Goal: Task Accomplishment & Management: Manage account settings

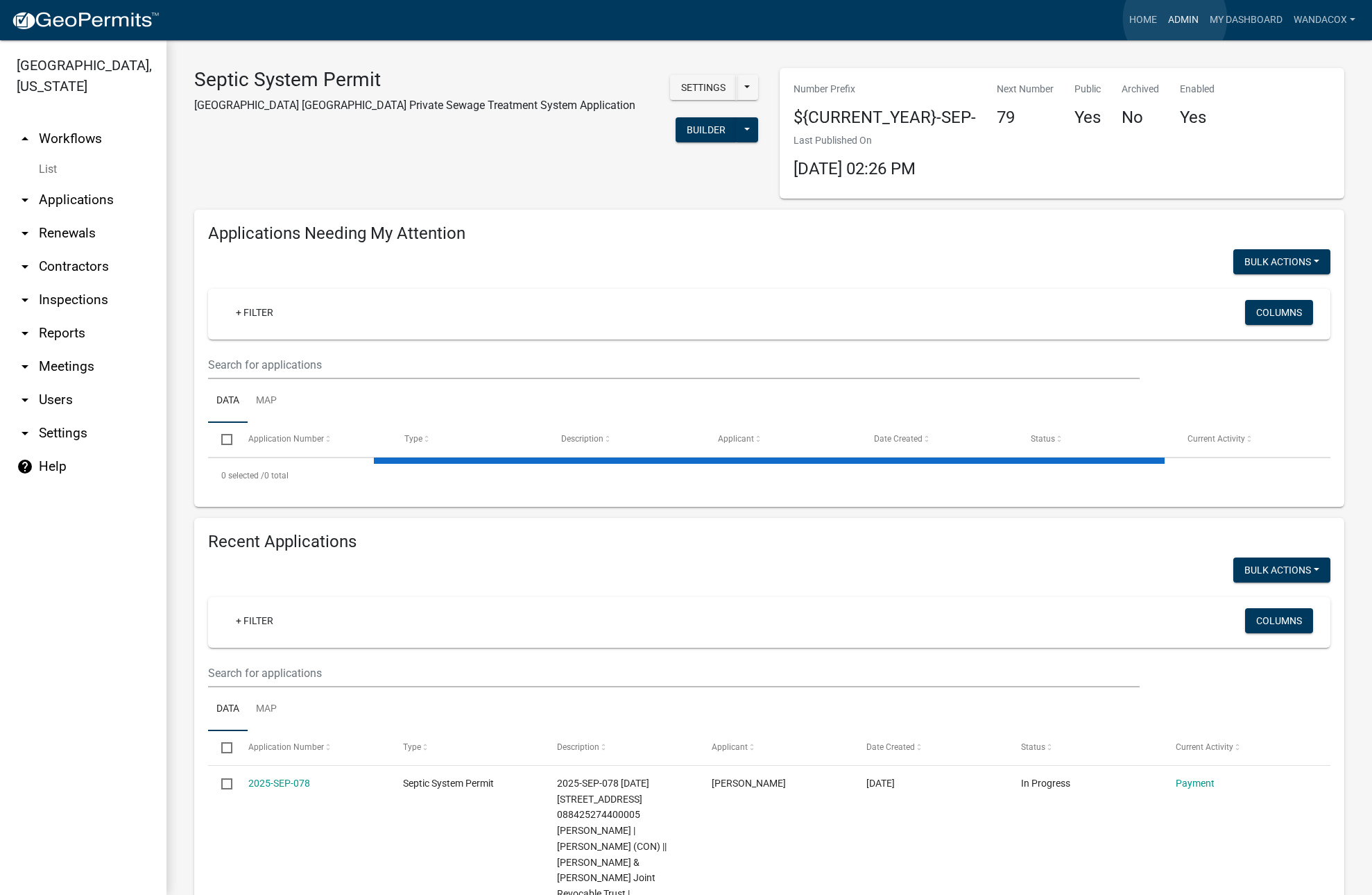
click at [1175, 19] on link "Admin" at bounding box center [1183, 20] width 42 height 26
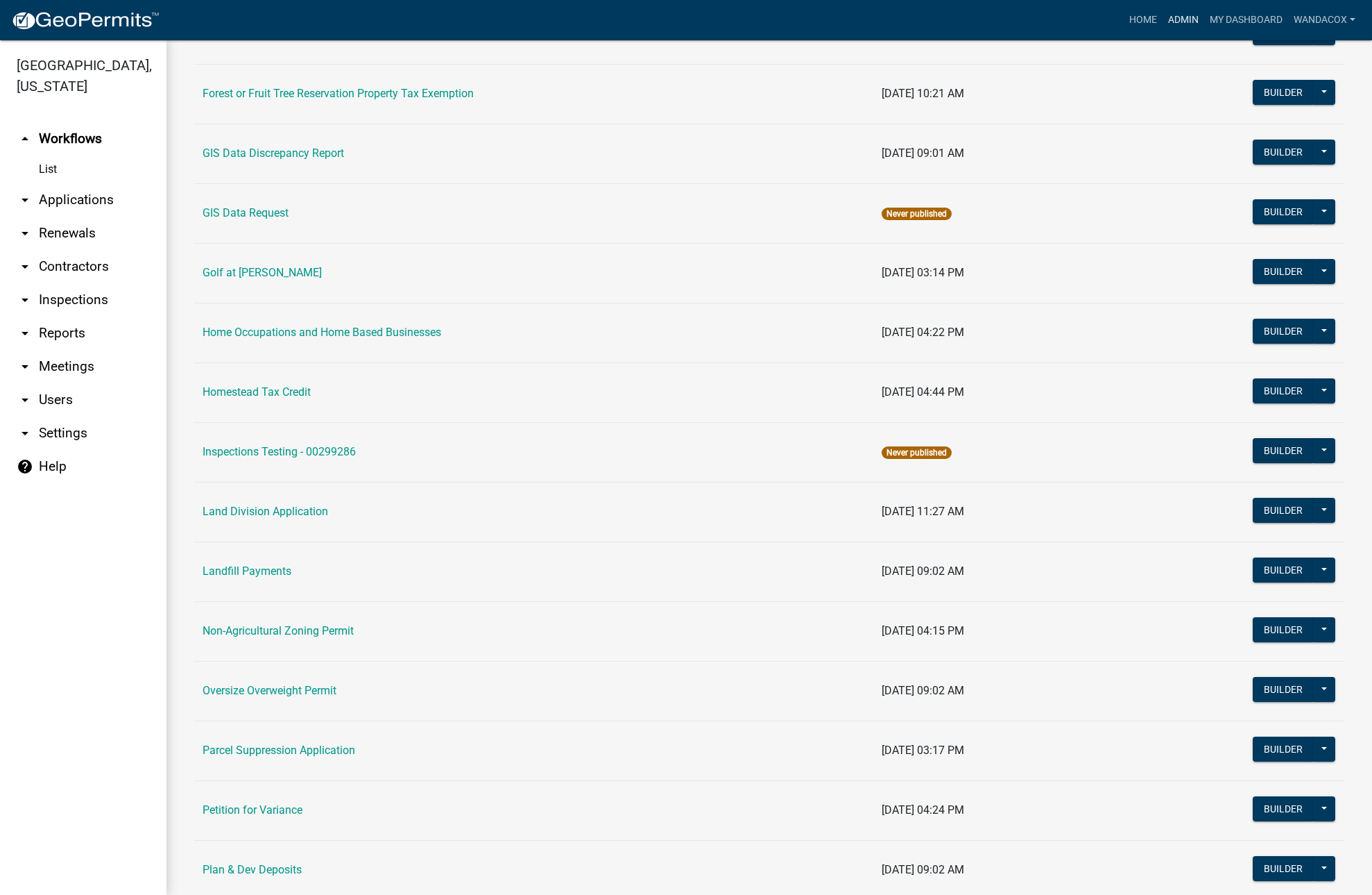
scroll to position [780, 0]
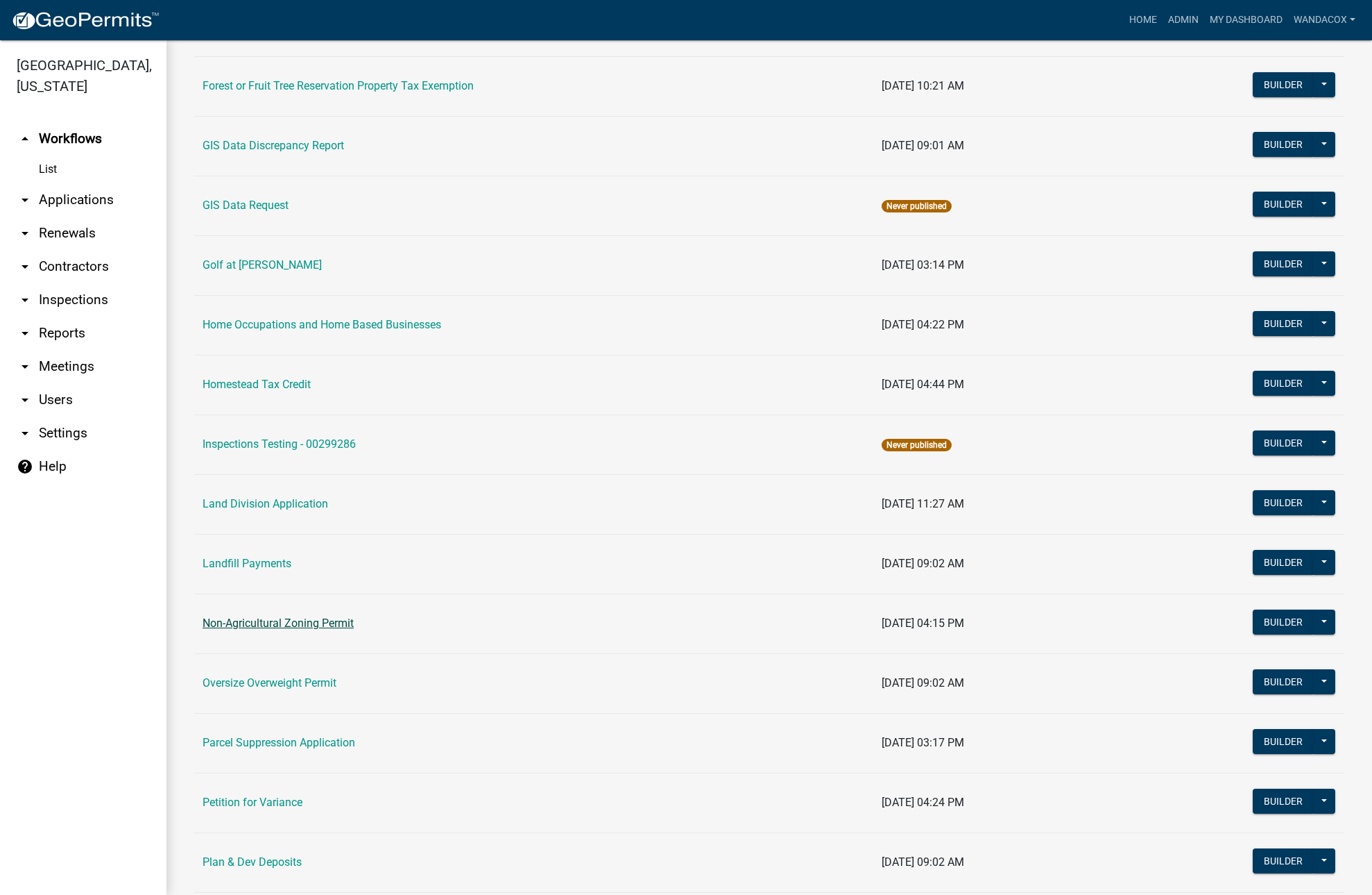
click at [304, 620] on link "Non-Agricultural Zoning Permit" at bounding box center [278, 622] width 151 height 13
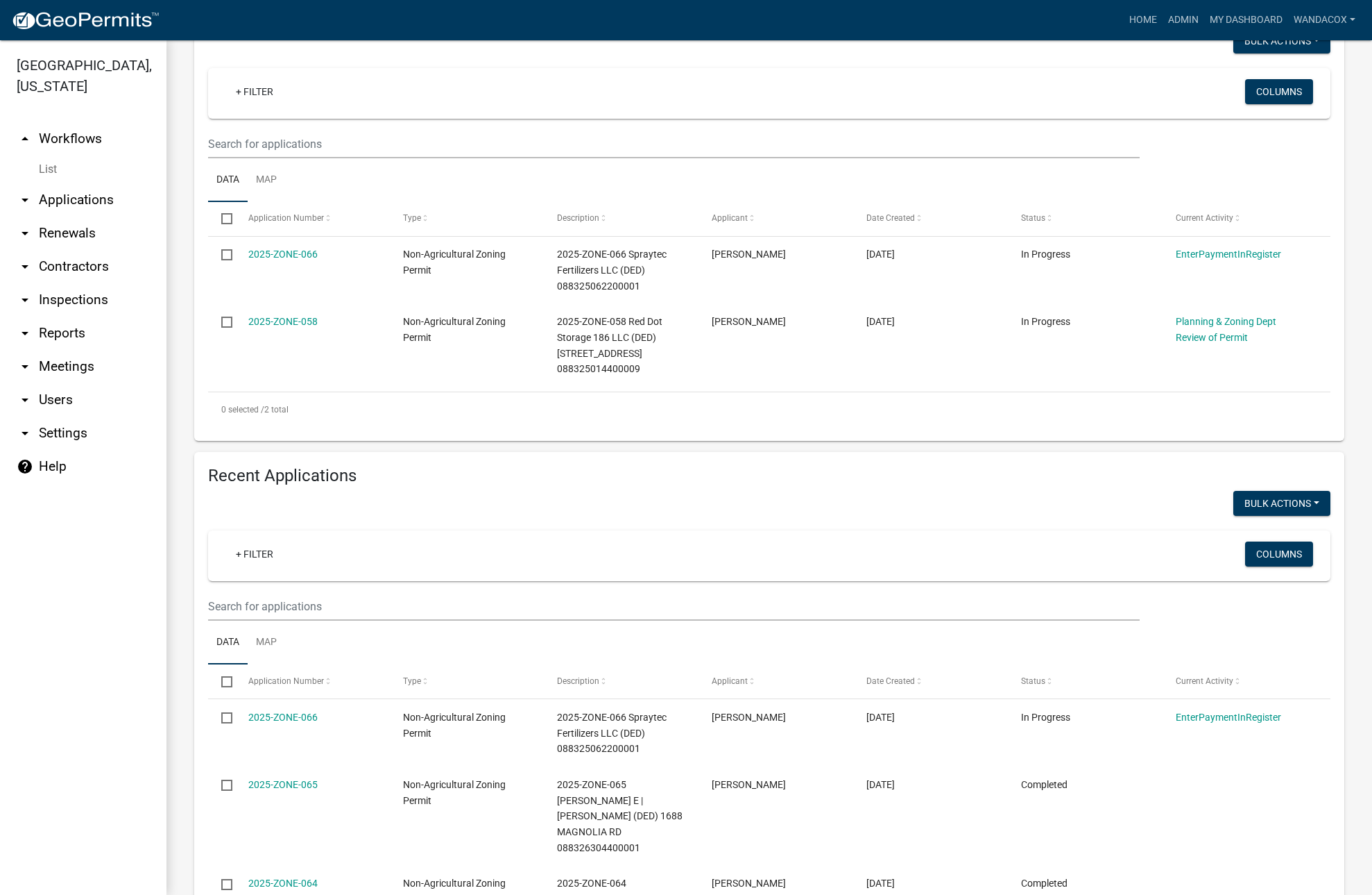
scroll to position [260, 0]
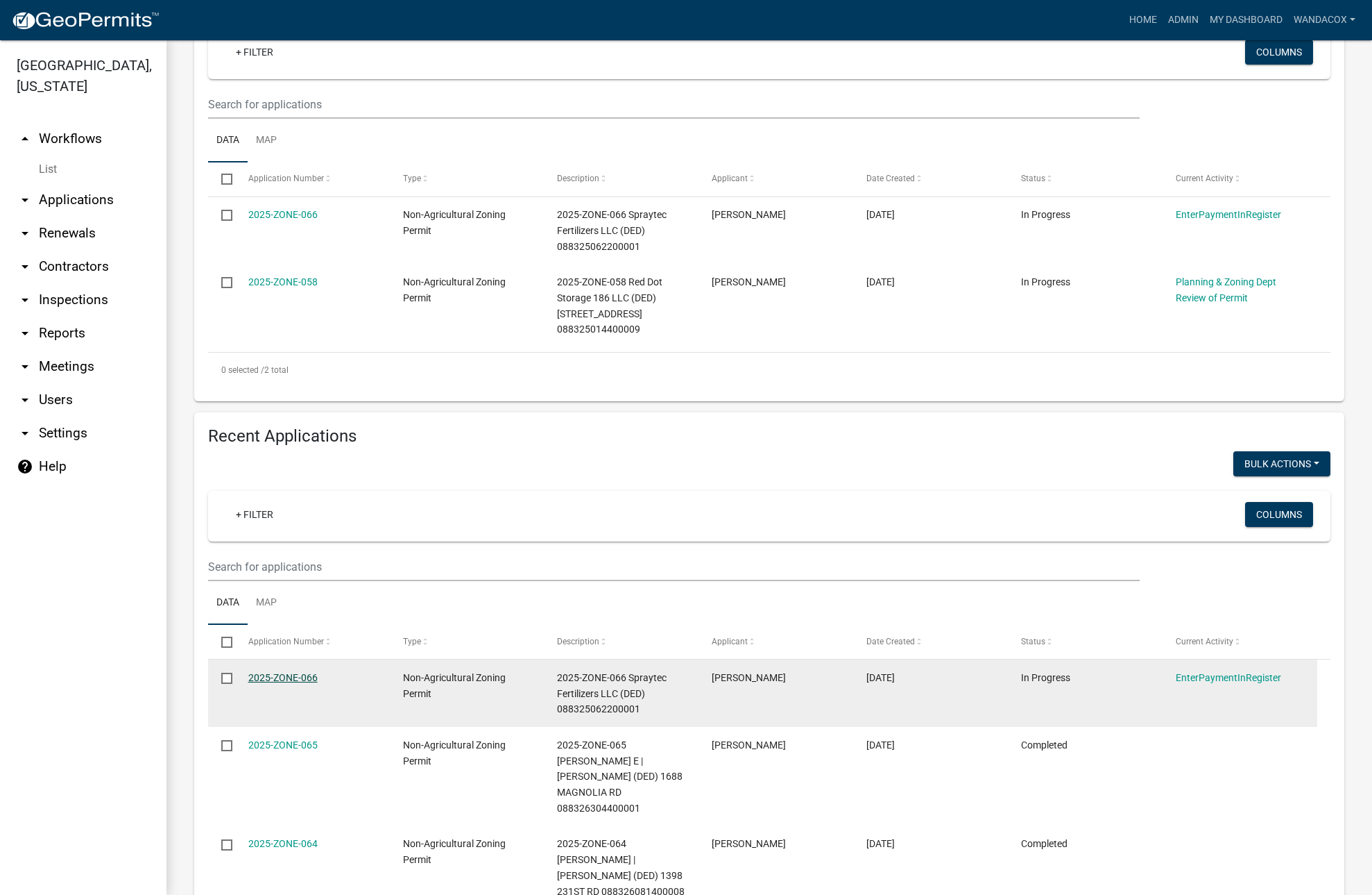
click at [269, 676] on link "2025-ZONE-066" at bounding box center [283, 677] width 70 height 11
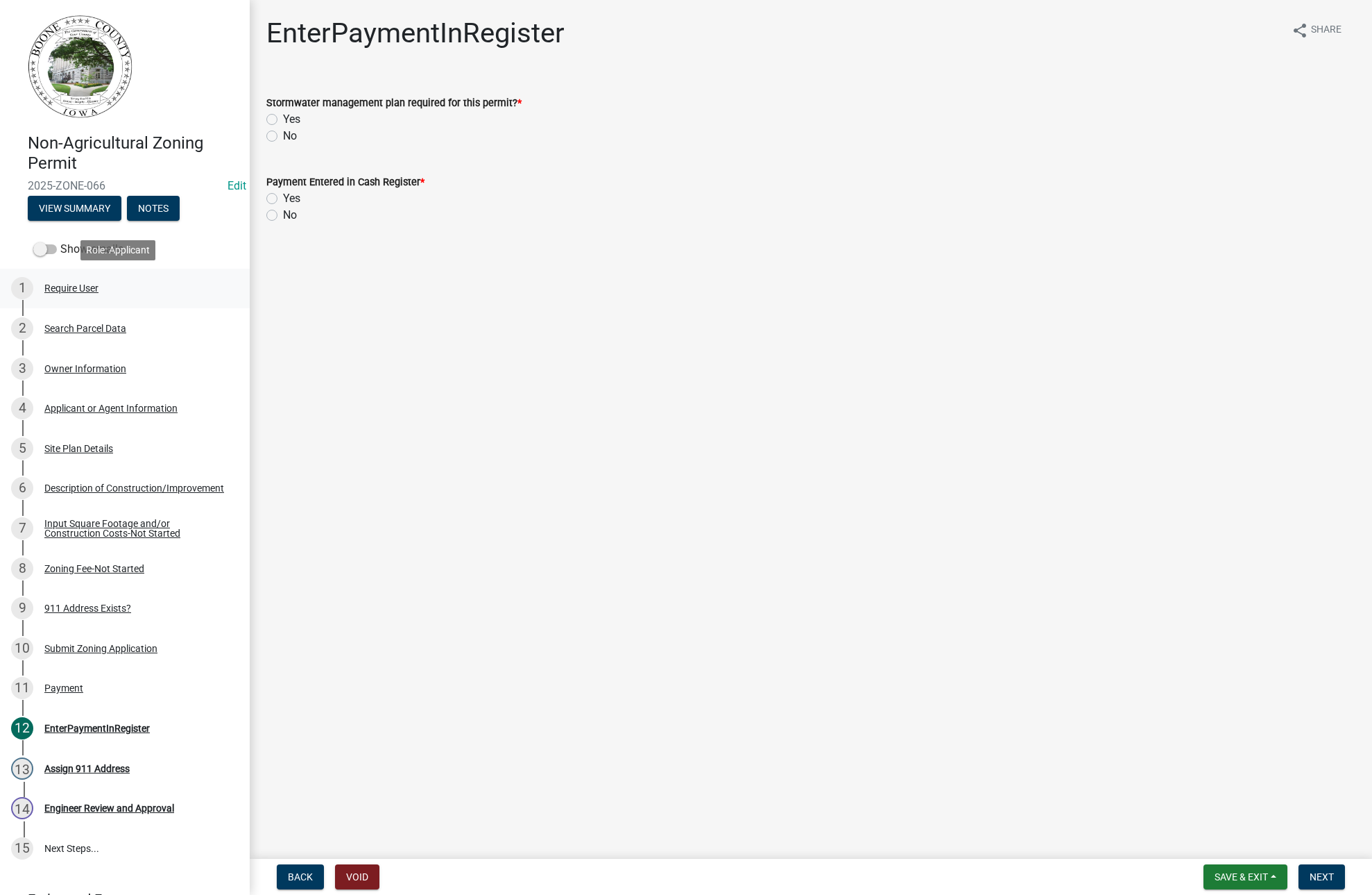
click at [67, 286] on div "Require User" at bounding box center [71, 288] width 54 height 10
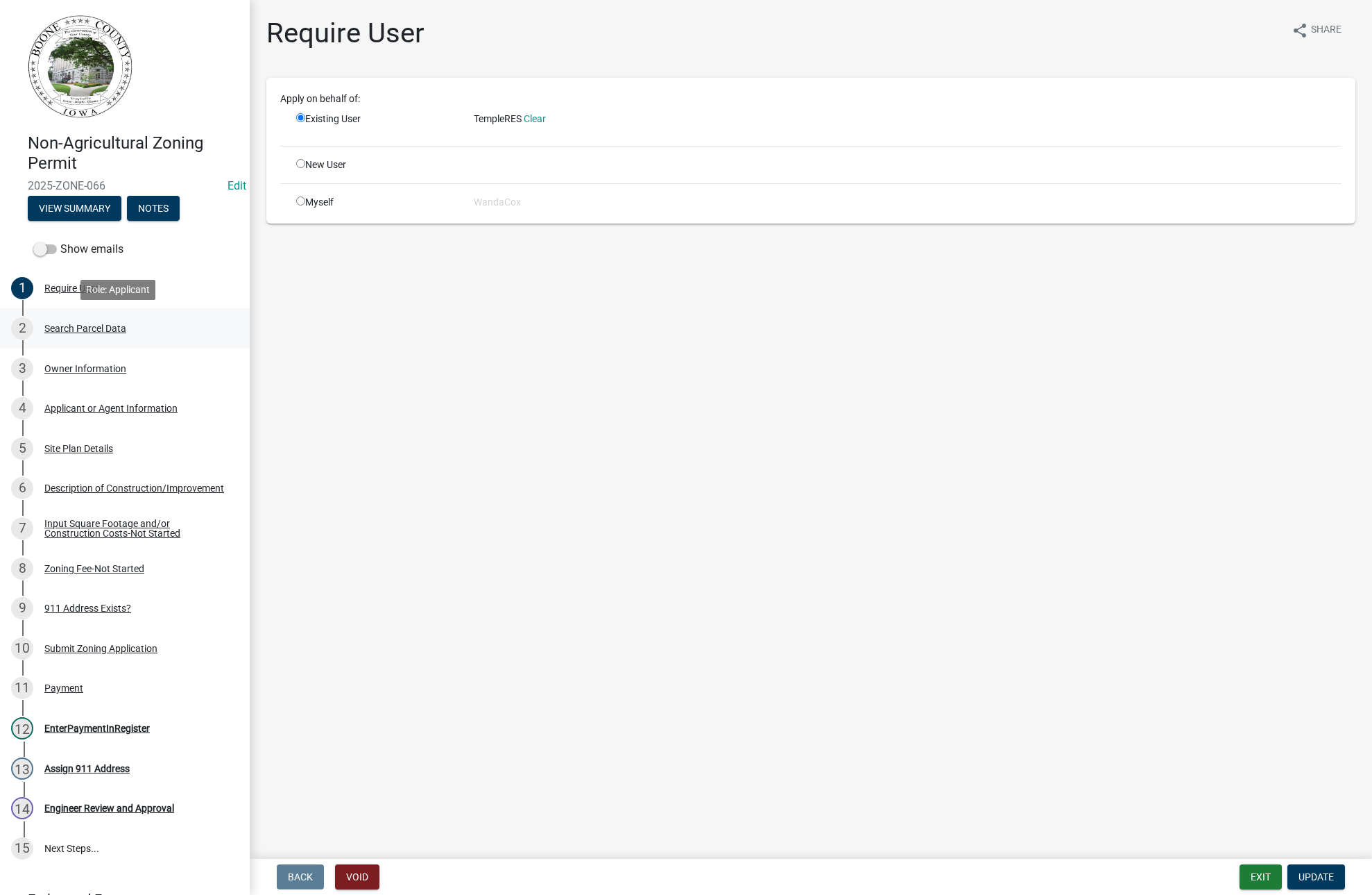
click at [83, 327] on div "Search Parcel Data" at bounding box center [85, 328] width 82 height 10
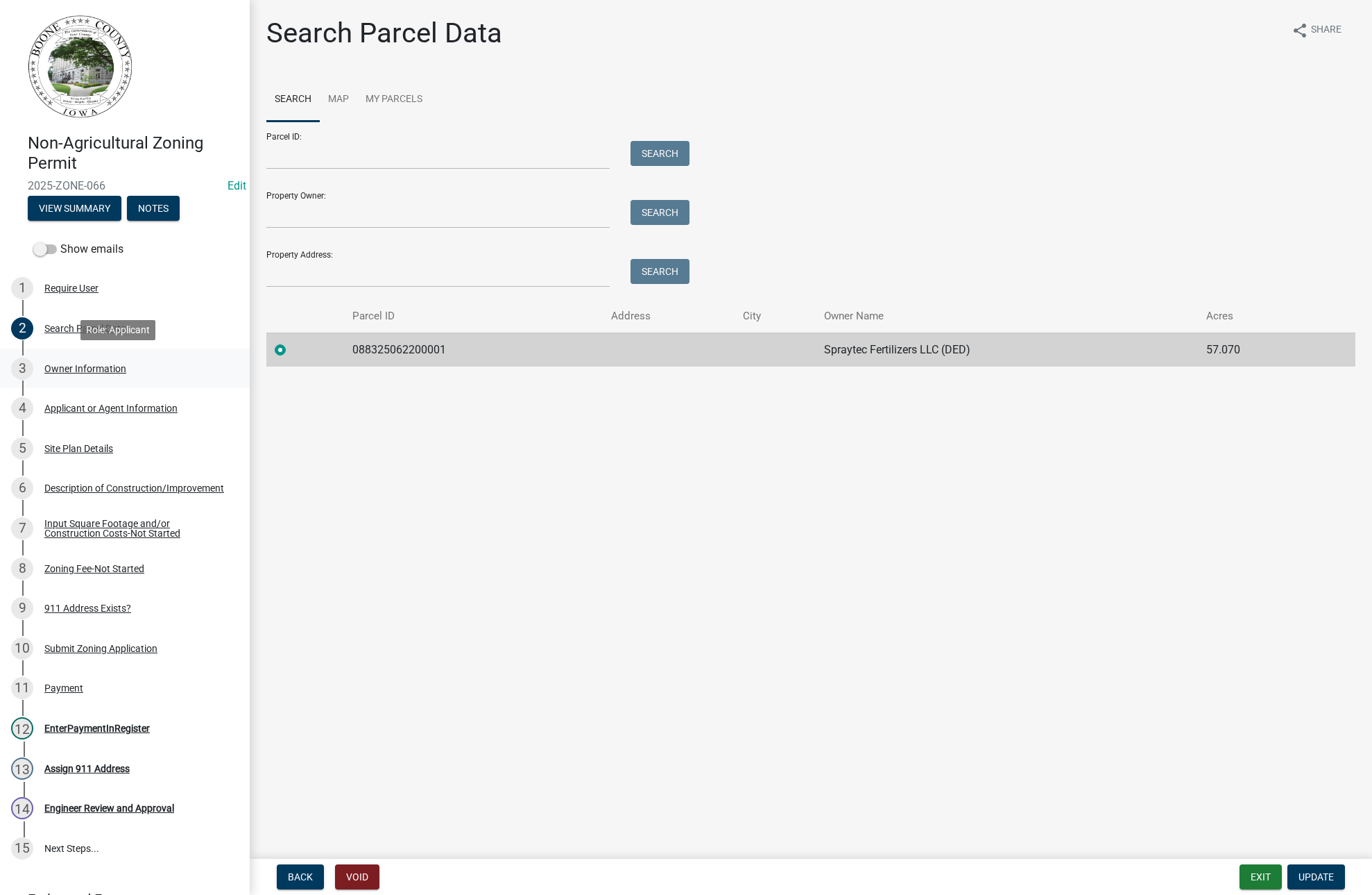
click at [92, 364] on div "Owner Information" at bounding box center [85, 369] width 82 height 10
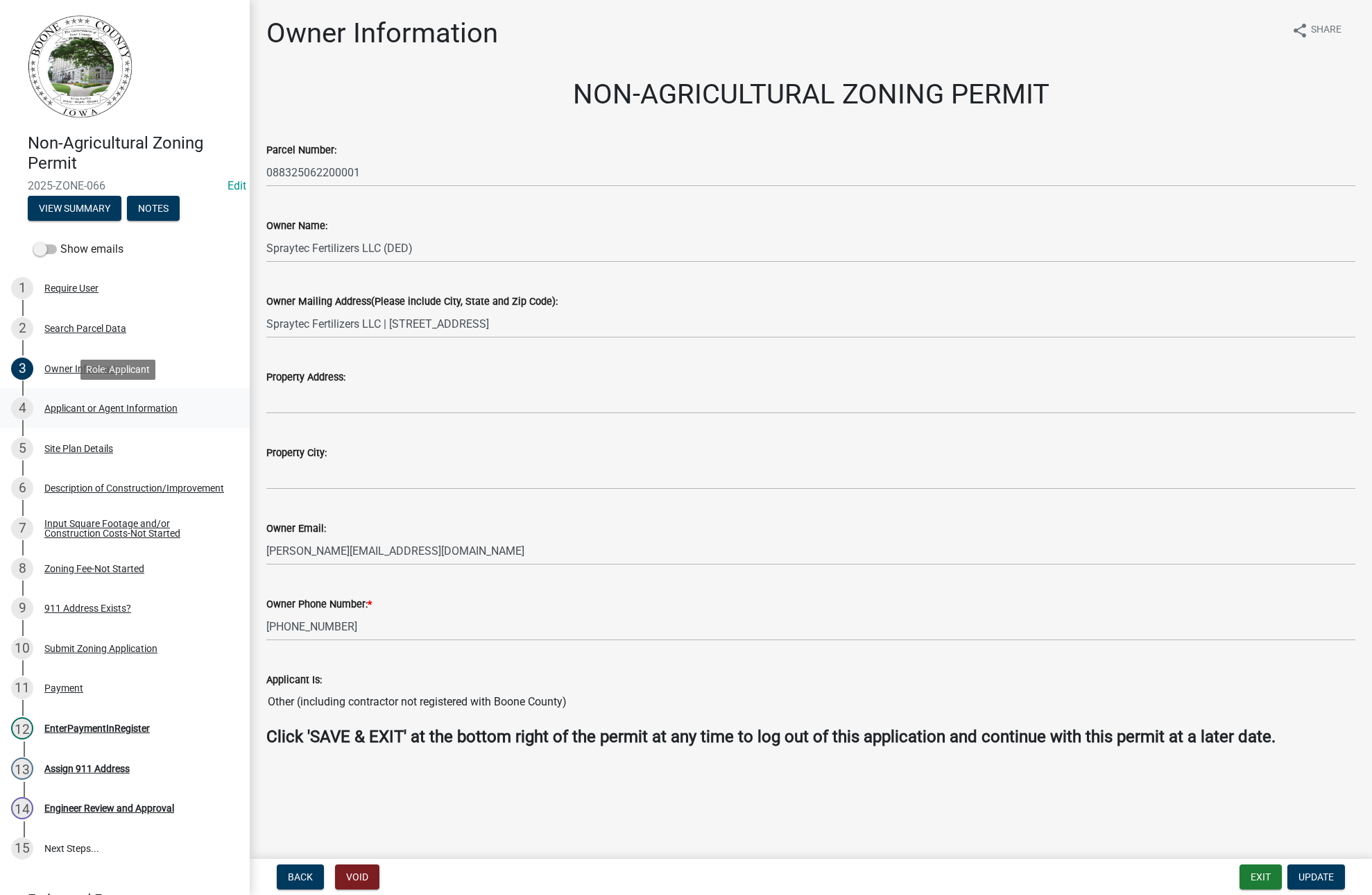
click at [113, 410] on div "Applicant or Agent Information" at bounding box center [111, 408] width 133 height 10
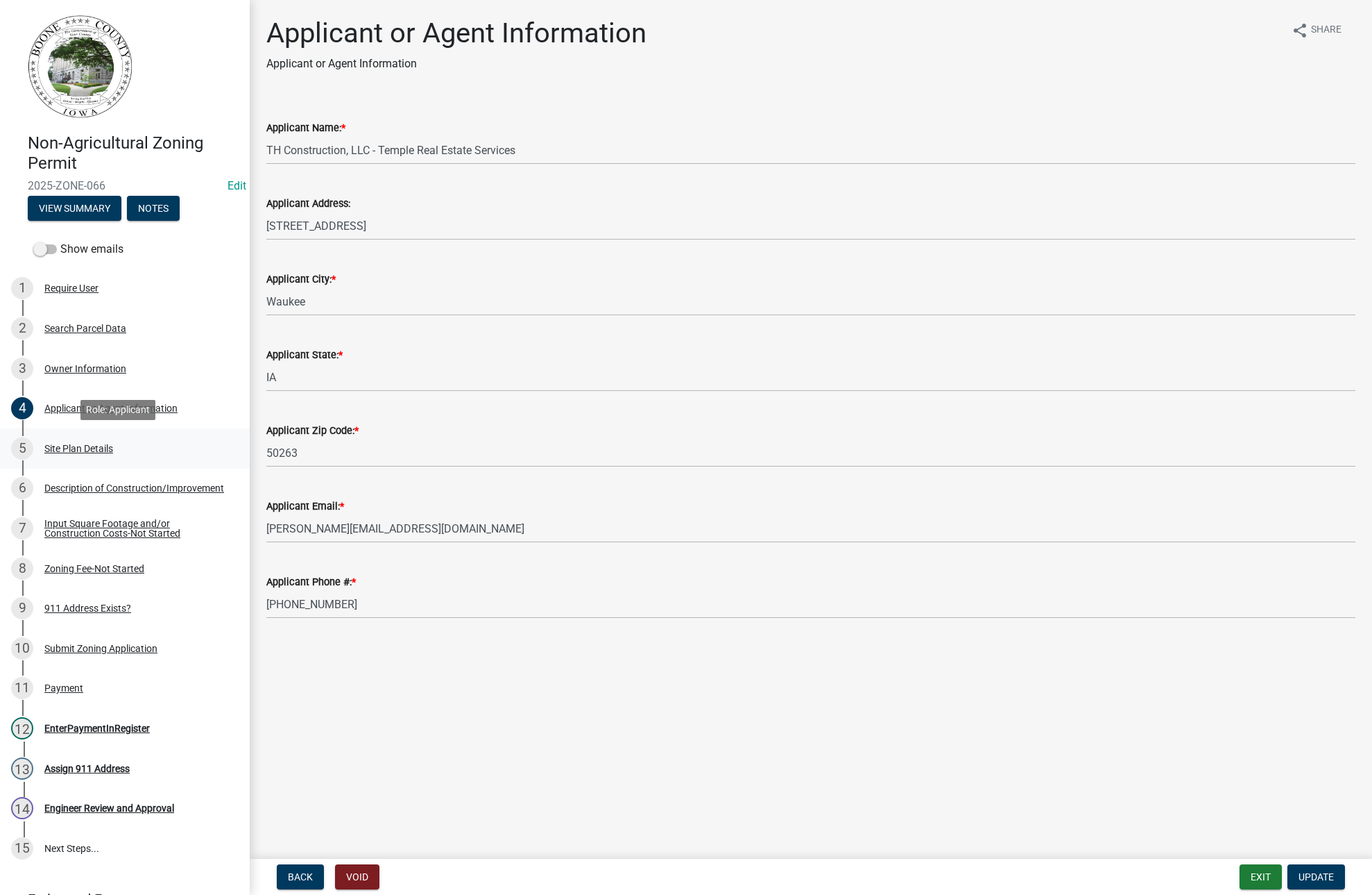
click at [89, 450] on div "Site Plan Details" at bounding box center [78, 448] width 69 height 10
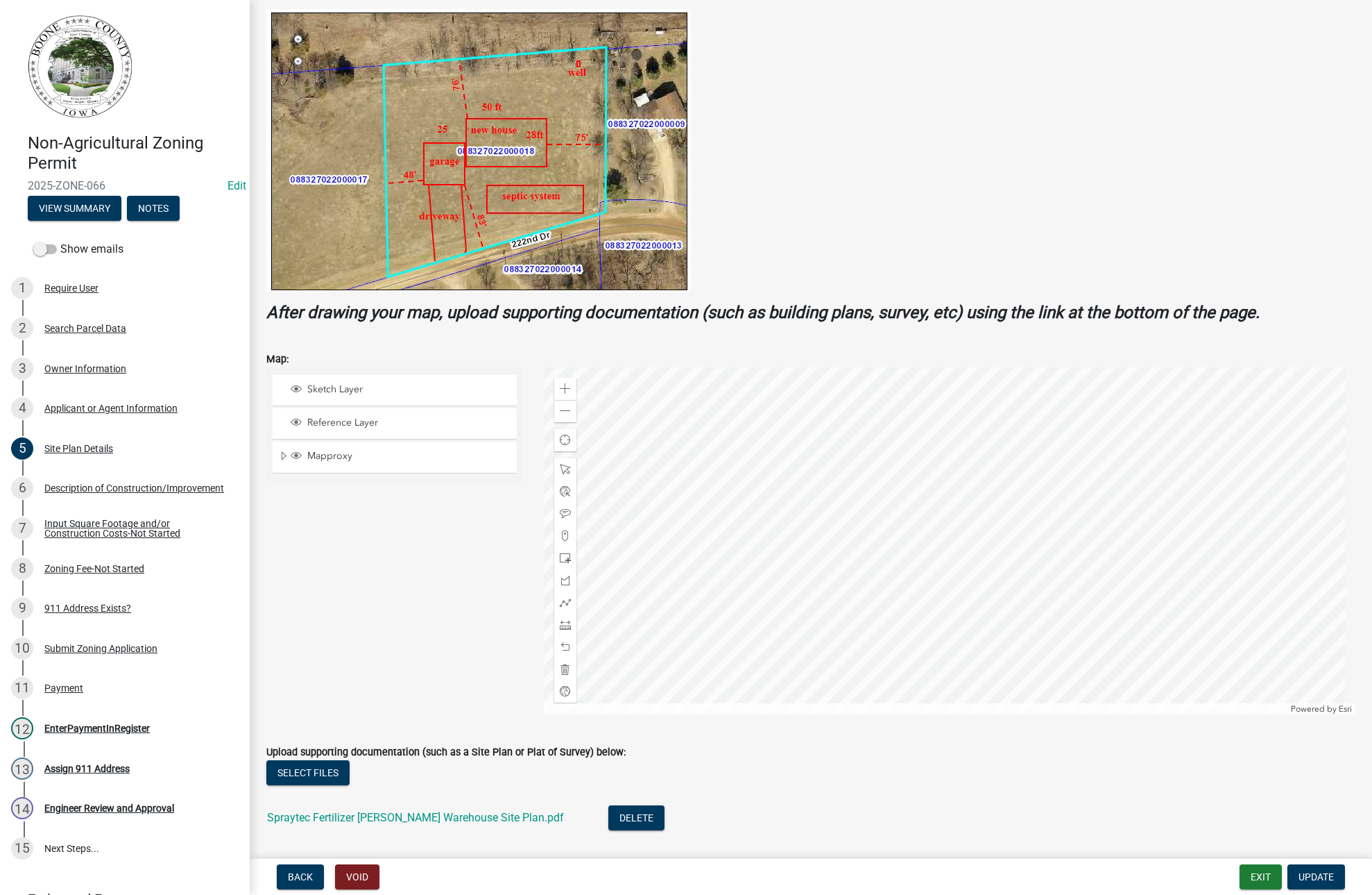
scroll to position [260, 0]
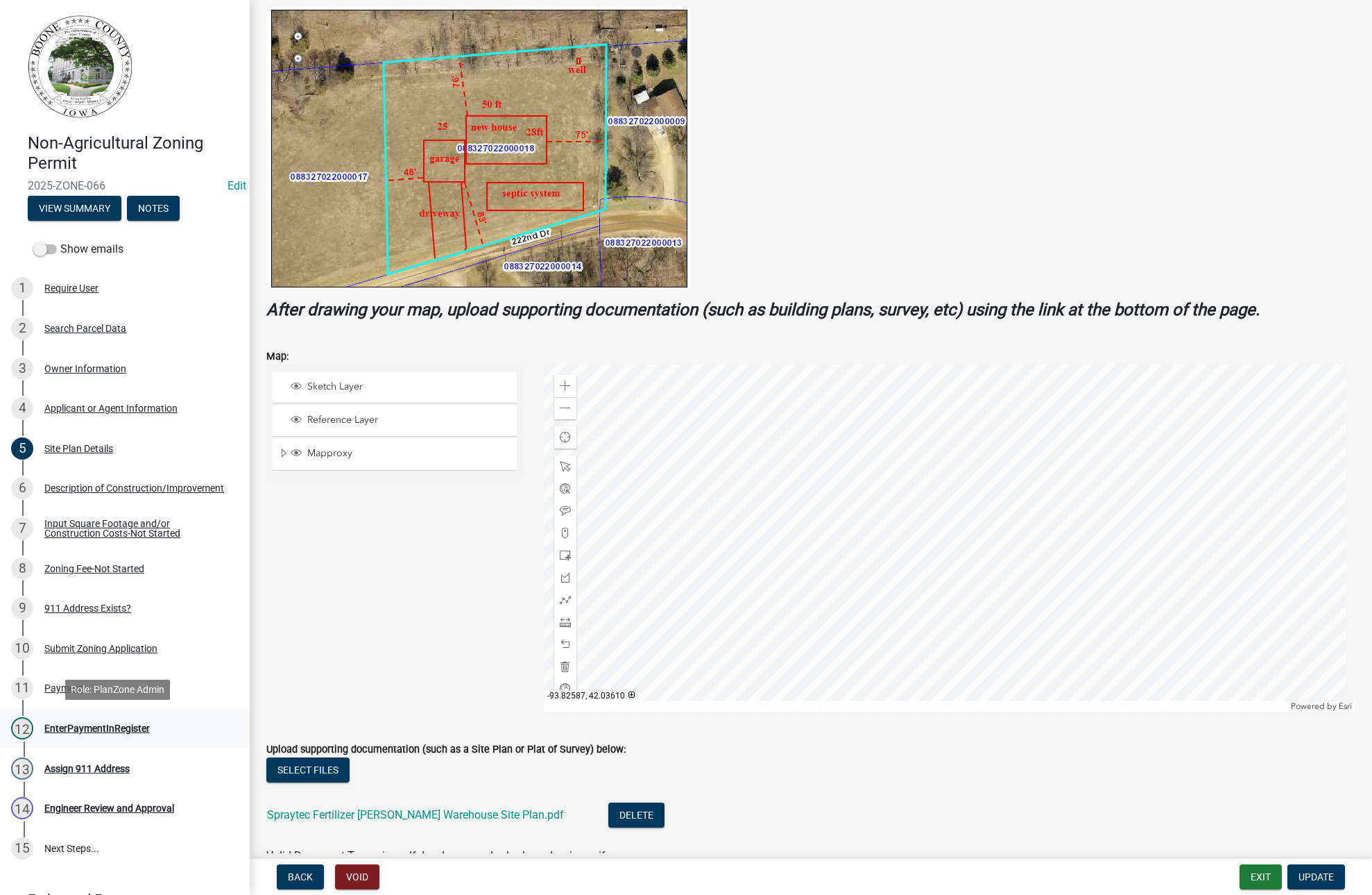
click at [63, 727] on div "EnterPaymentInRegister" at bounding box center [97, 728] width 105 height 10
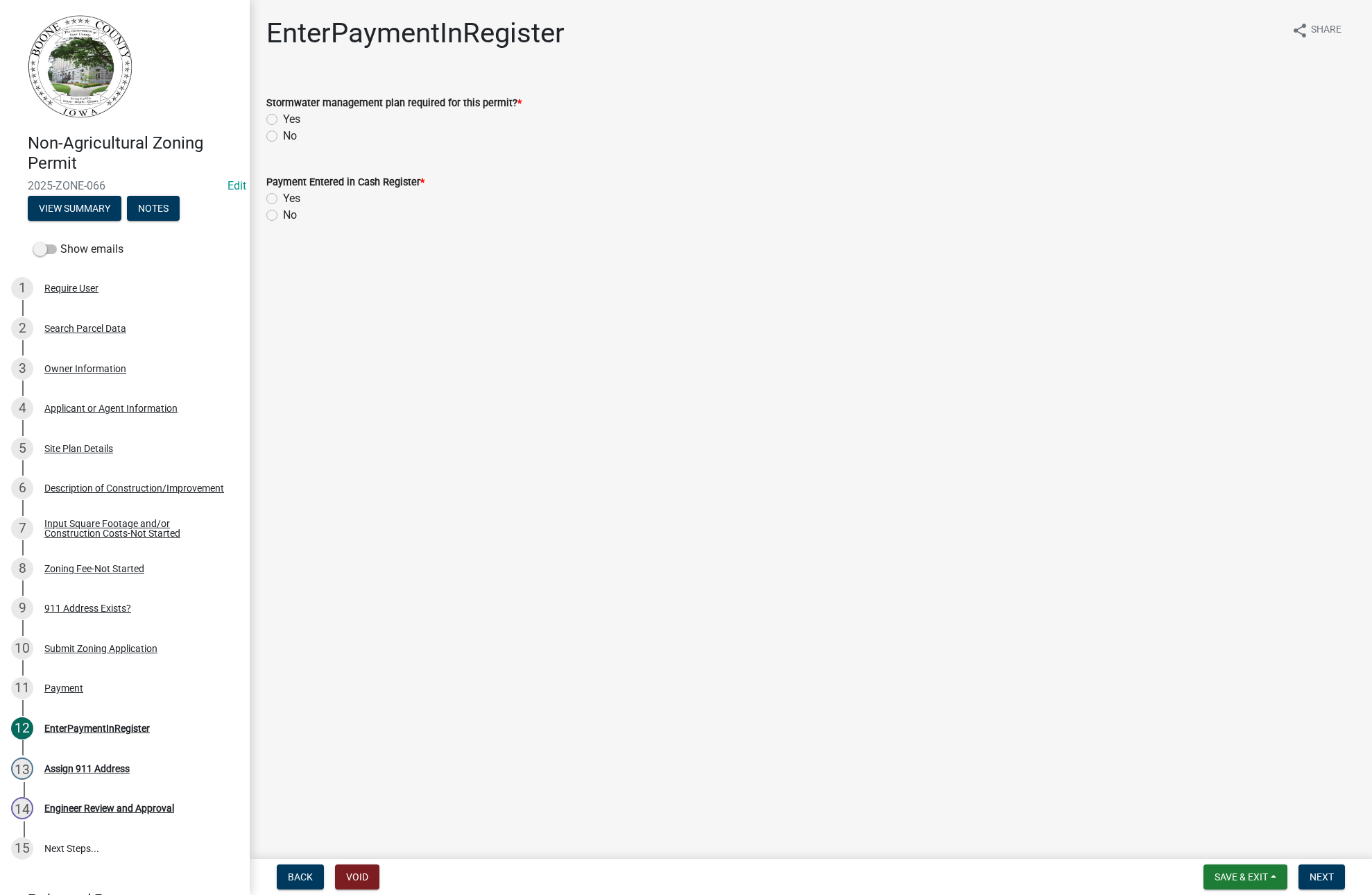
click at [283, 195] on label "Yes" at bounding box center [292, 199] width 17 height 17
click at [283, 195] on input "Yes" at bounding box center [288, 195] width 9 height 9
radio input "true"
click at [1250, 869] on button "Save & Exit" at bounding box center [1245, 876] width 84 height 25
click at [1228, 841] on button "Save & Exit" at bounding box center [1231, 840] width 111 height 33
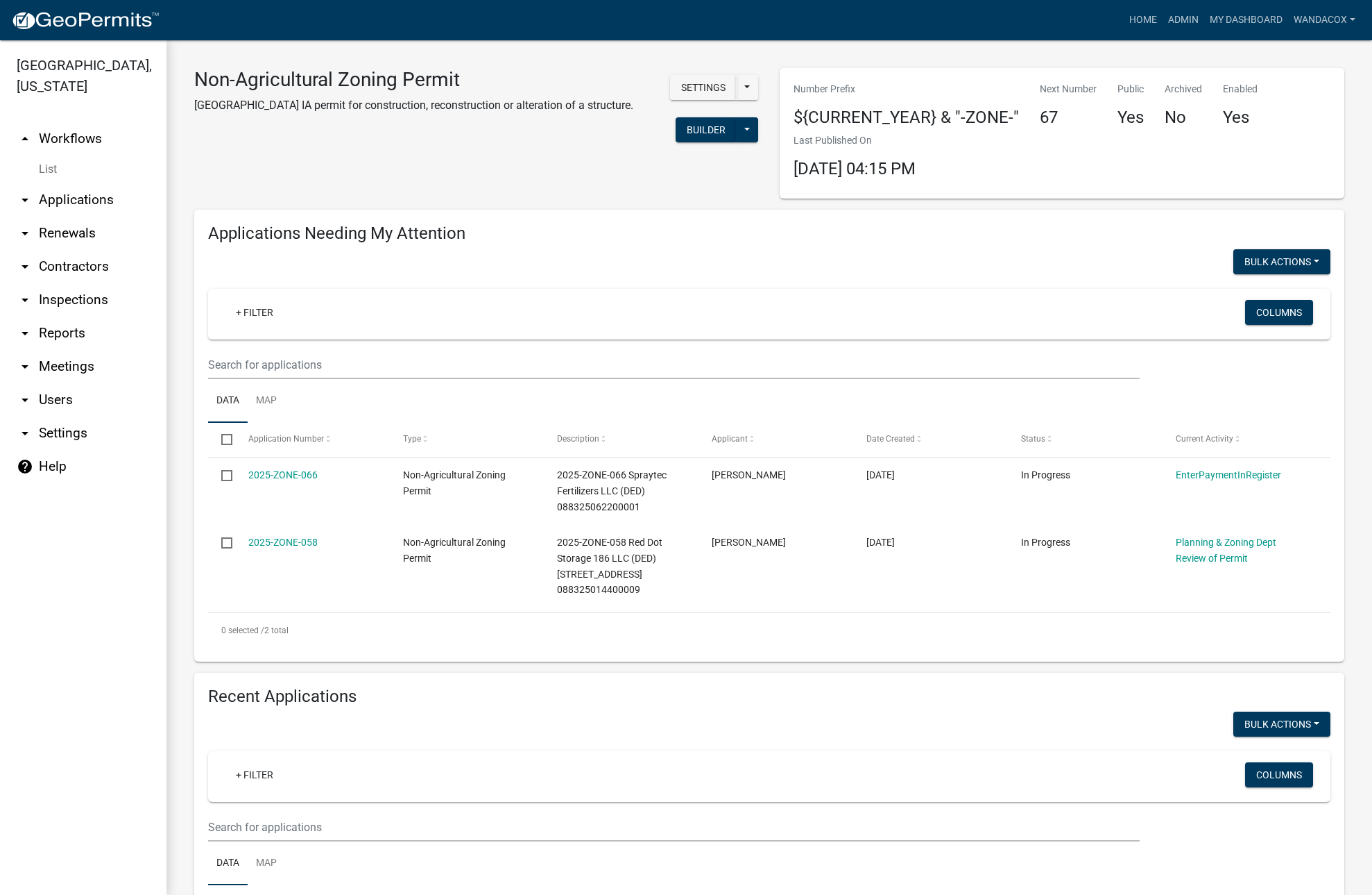
click at [77, 250] on link "arrow_drop_down Contractors" at bounding box center [83, 266] width 166 height 33
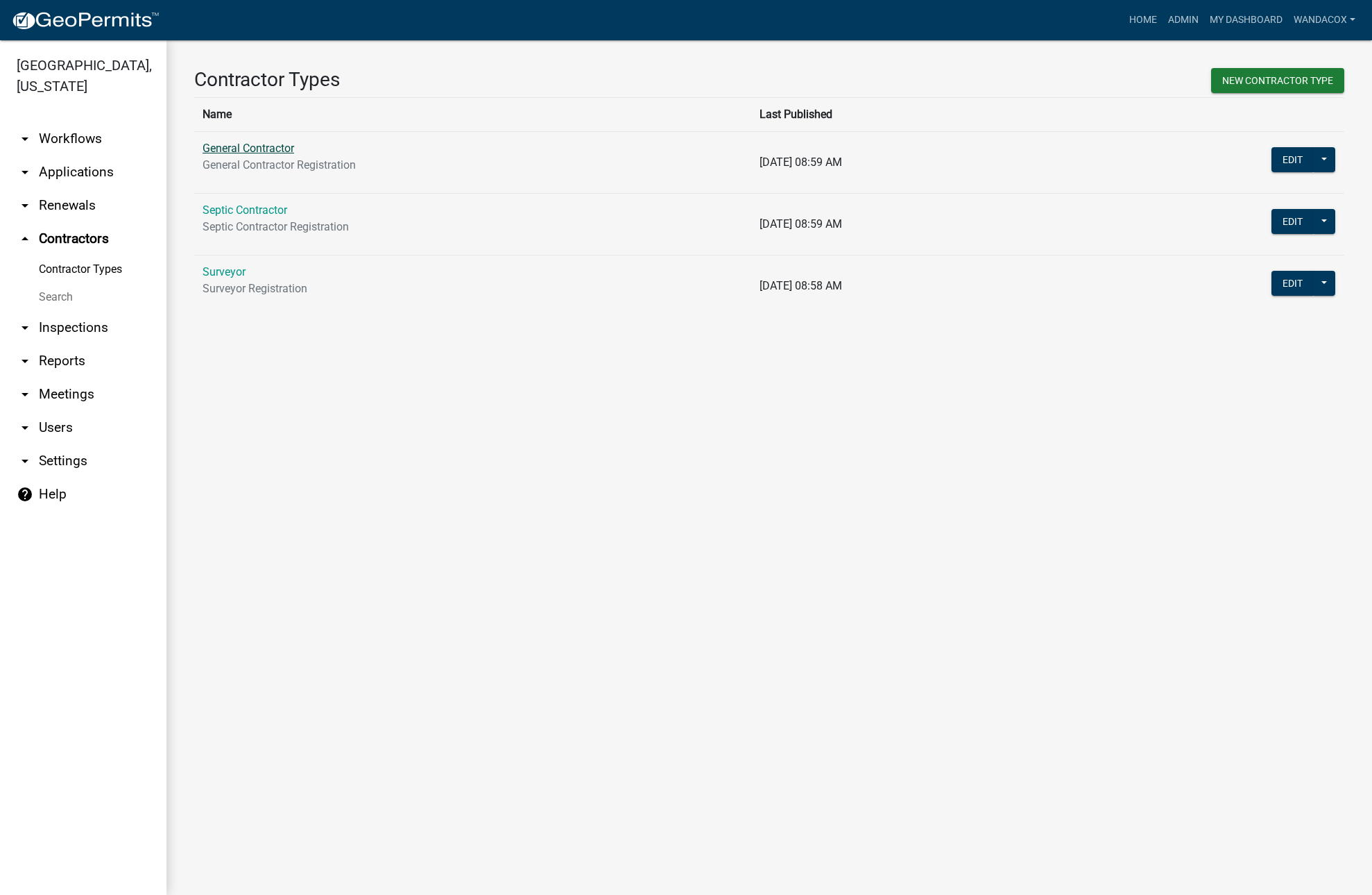
click at [272, 142] on link "General Contractor" at bounding box center [248, 148] width 91 height 13
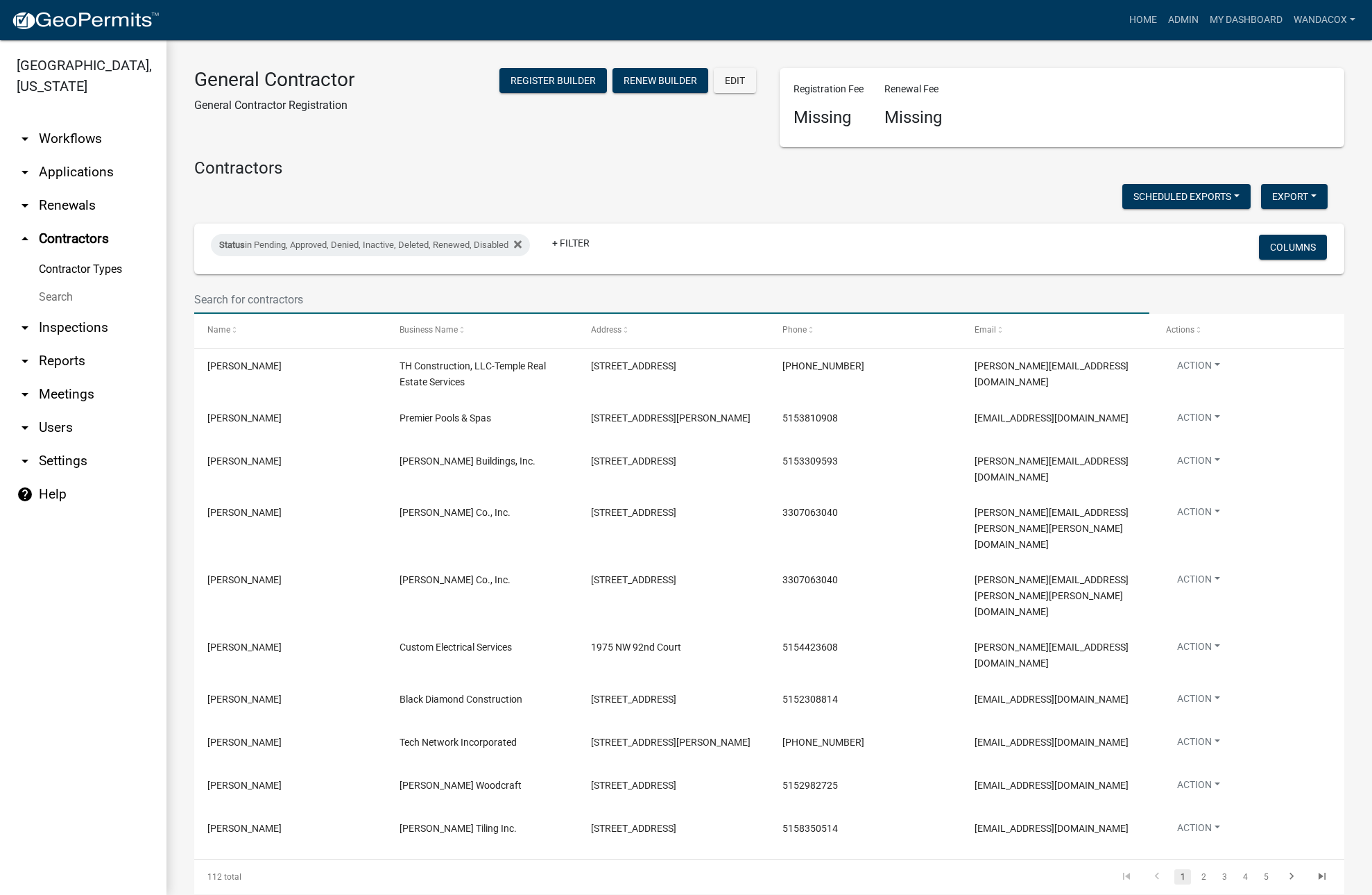
click at [281, 290] on input "text" at bounding box center [672, 299] width 955 height 29
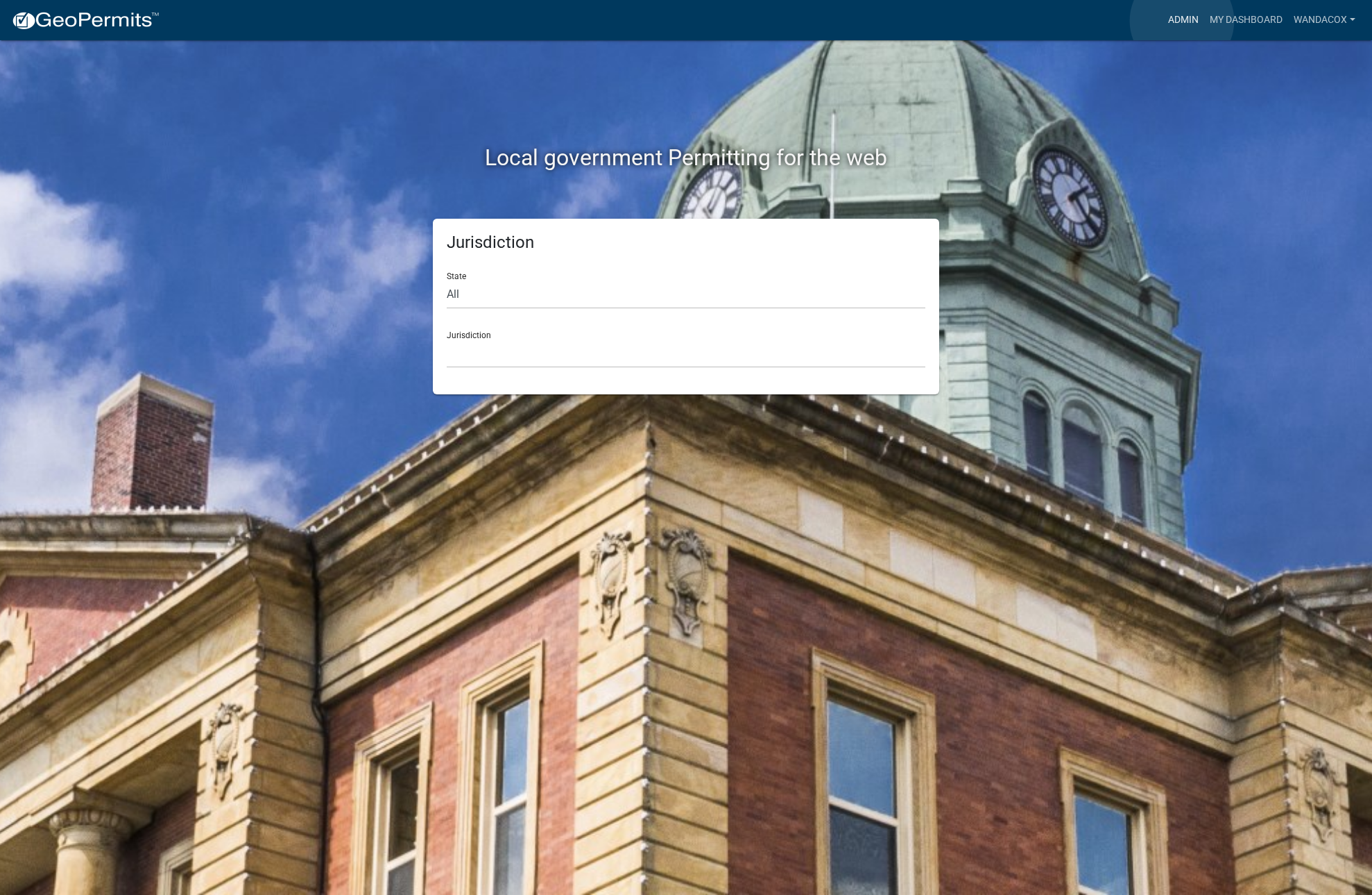
click at [1182, 21] on link "Admin" at bounding box center [1183, 20] width 42 height 26
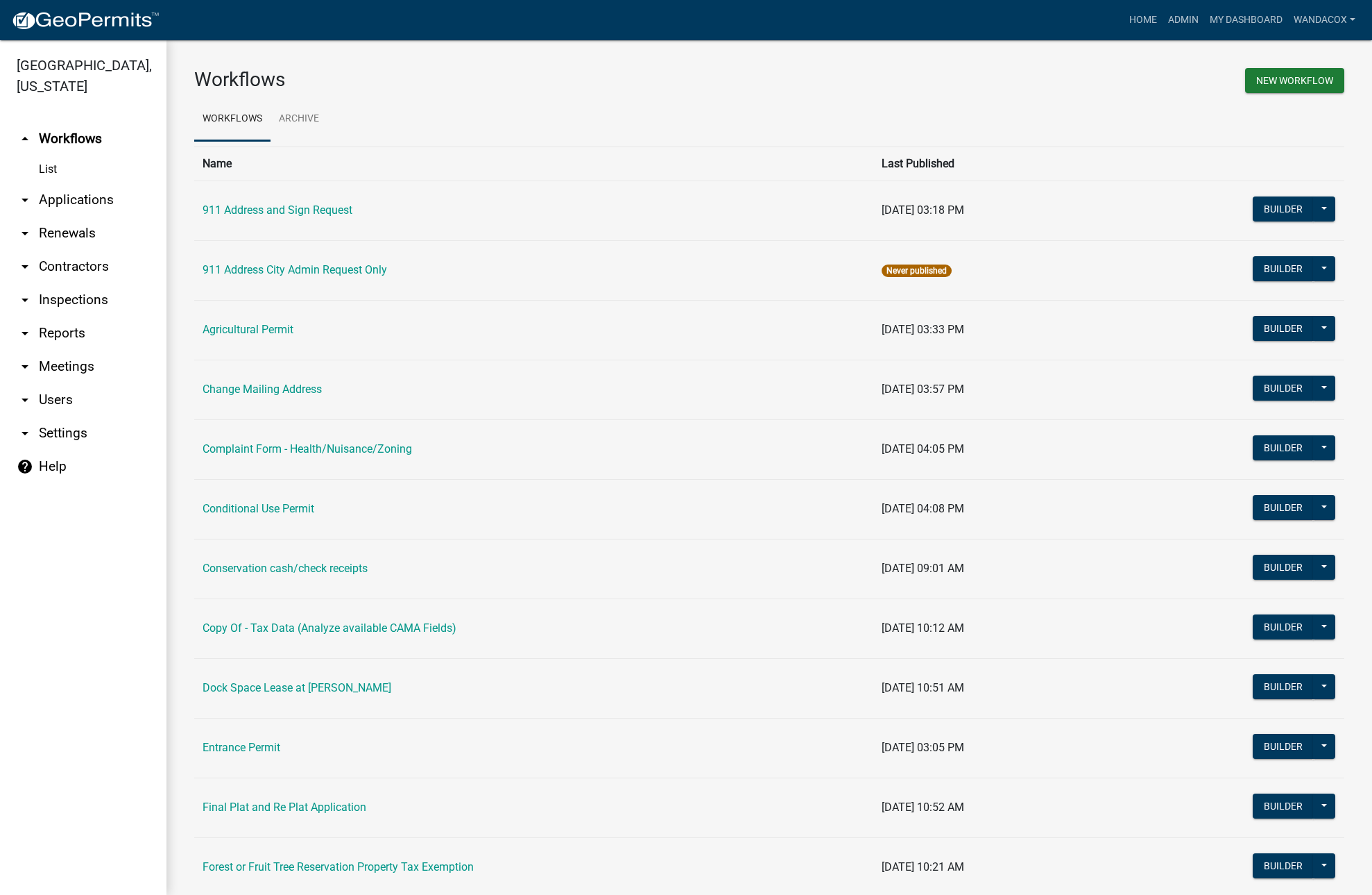
click at [268, 321] on td "Agricultural Permit" at bounding box center [534, 329] width 679 height 60
click at [272, 332] on link "Agricultural Permit" at bounding box center [248, 329] width 91 height 13
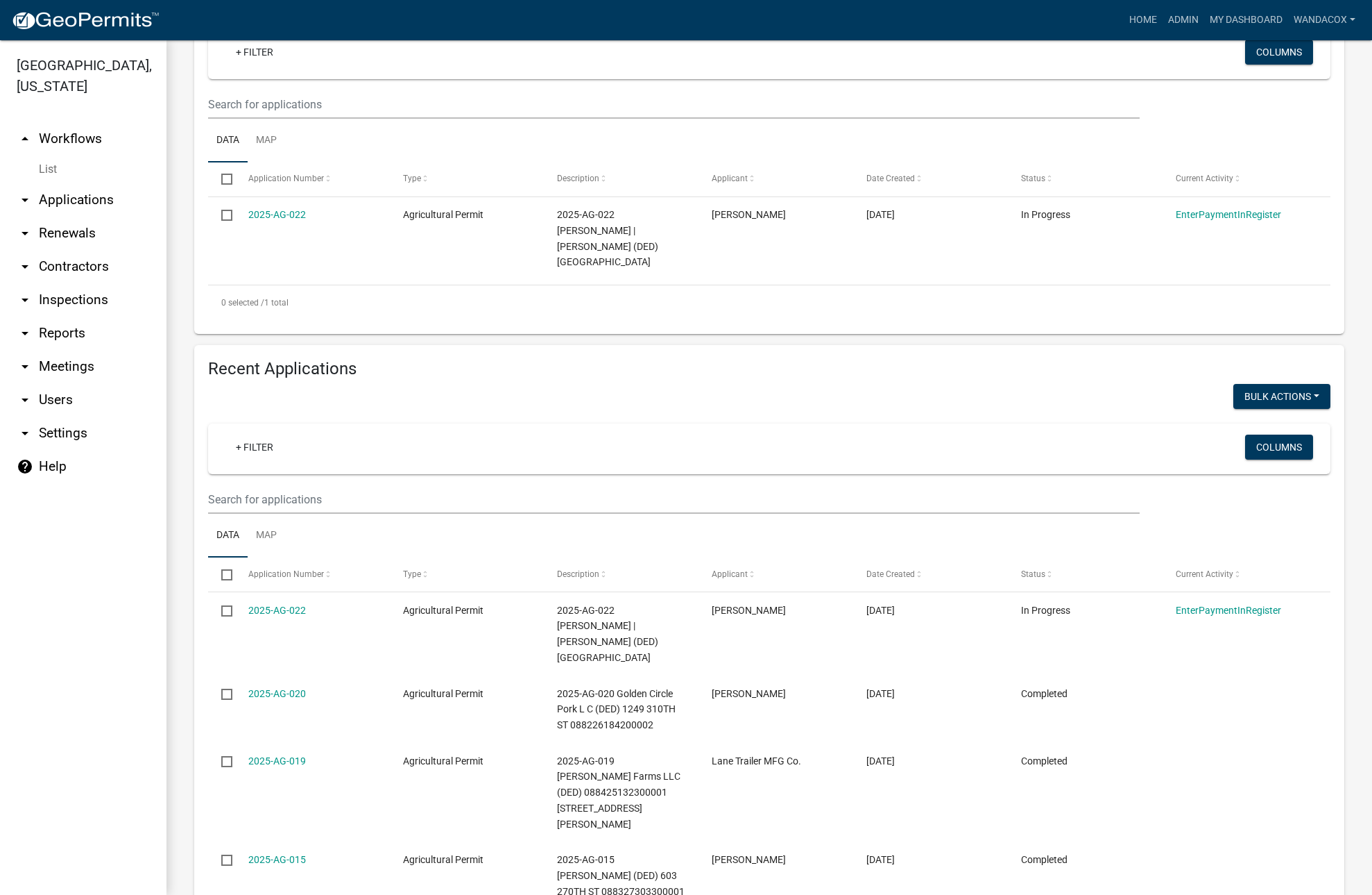
scroll to position [347, 0]
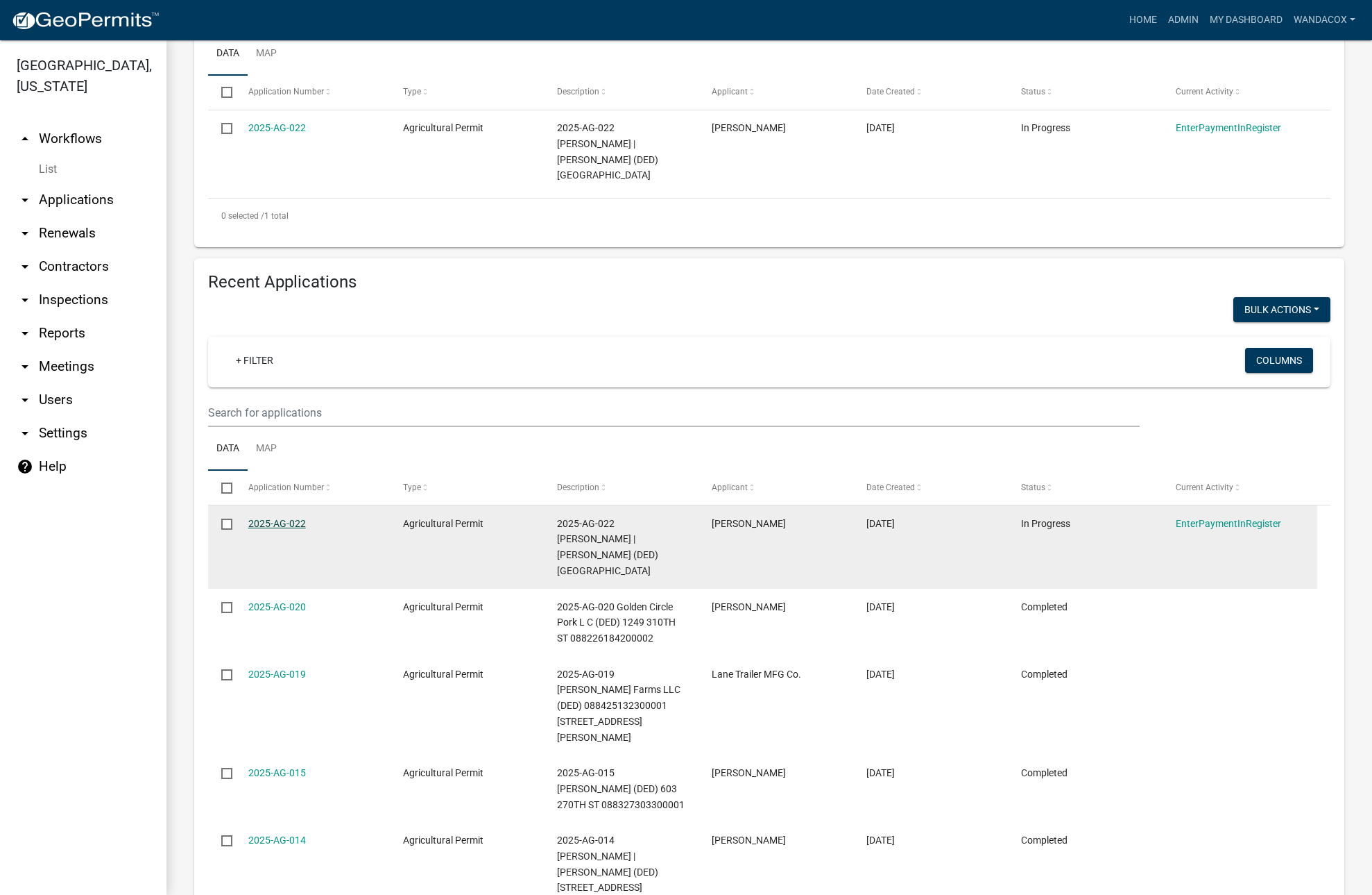
click at [262, 523] on link "2025-AG-022" at bounding box center [277, 523] width 57 height 11
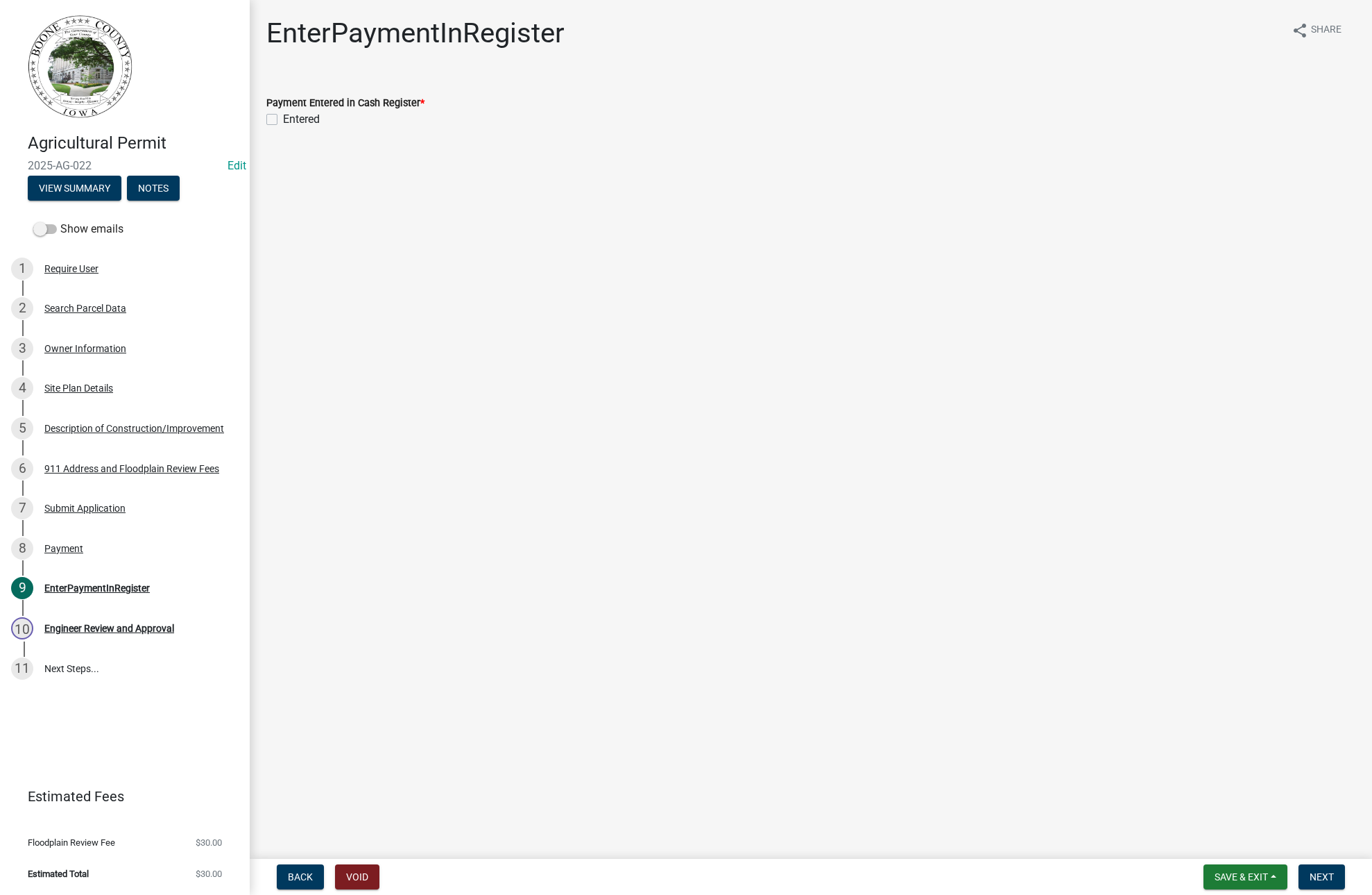
click at [283, 115] on label "Entered" at bounding box center [302, 119] width 37 height 17
click at [283, 115] on input "Entered" at bounding box center [288, 115] width 9 height 9
checkbox input "true"
click at [1319, 871] on span "Next" at bounding box center [1321, 876] width 24 height 11
